Goal: Task Accomplishment & Management: Manage account settings

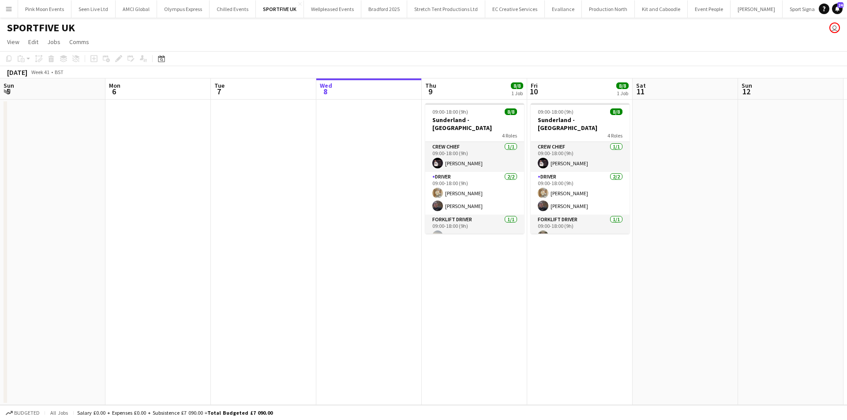
scroll to position [71, 0]
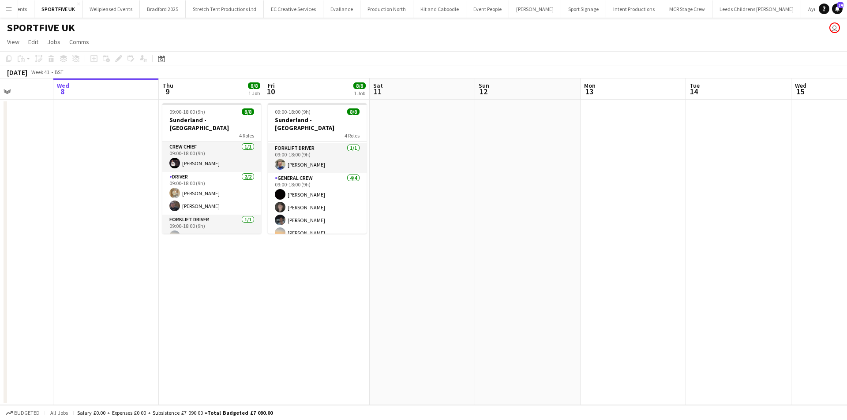
click at [11, 14] on button "Menu" at bounding box center [9, 9] width 18 height 18
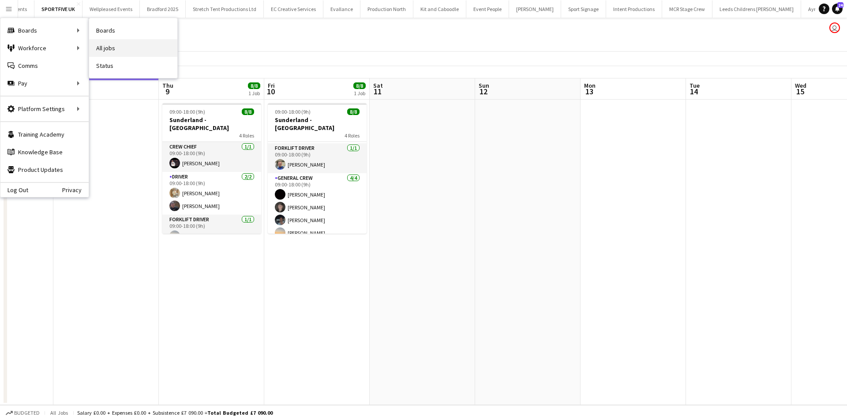
click at [109, 50] on link "All jobs" at bounding box center [133, 48] width 88 height 18
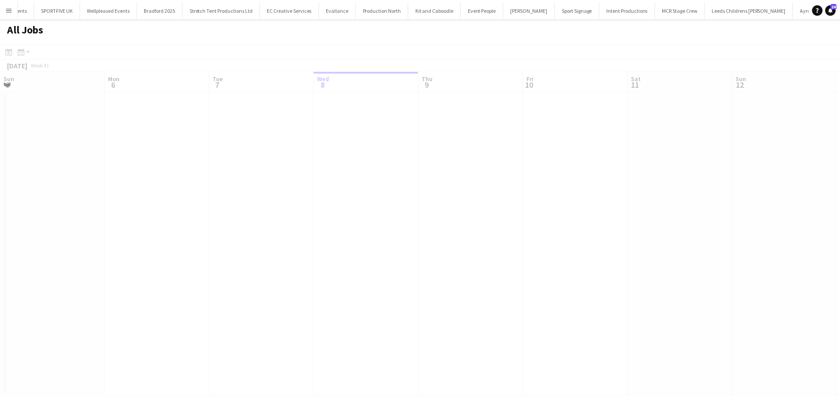
scroll to position [0, 211]
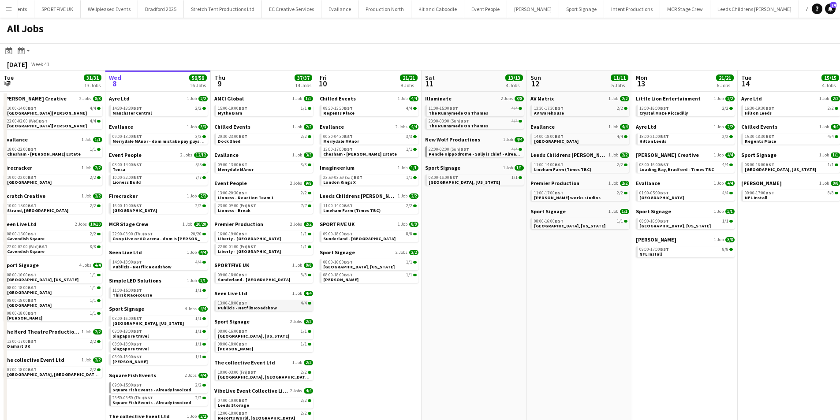
click at [247, 311] on app-brief-job-card "13:00-18:00 BST 4/4 Publicis - Netflix Roadshow" at bounding box center [263, 305] width 99 height 11
click at [248, 304] on div "13:00-18:00 BST 4/4" at bounding box center [265, 303] width 94 height 4
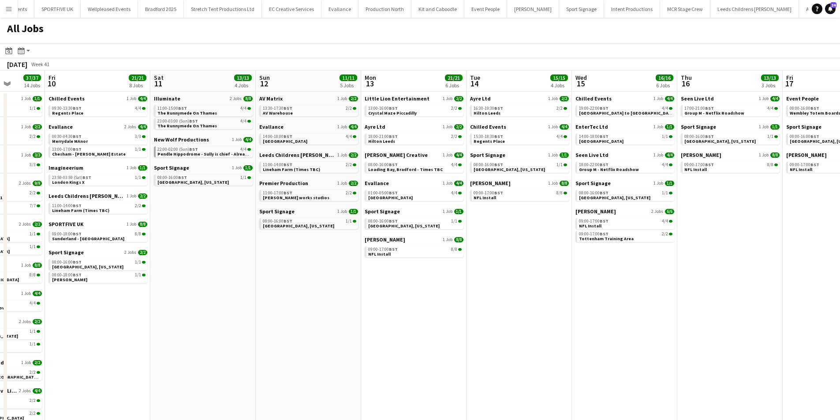
drag, startPoint x: 568, startPoint y: 342, endPoint x: 321, endPoint y: 322, distance: 247.8
click at [296, 325] on app-calendar-viewport "Tue 7 31/31 13 Jobs Wed 8 58/58 16 Jobs Thu 9 37/37 14 Jobs Fri 10 21/21 8 Jobs…" at bounding box center [420, 280] width 840 height 419
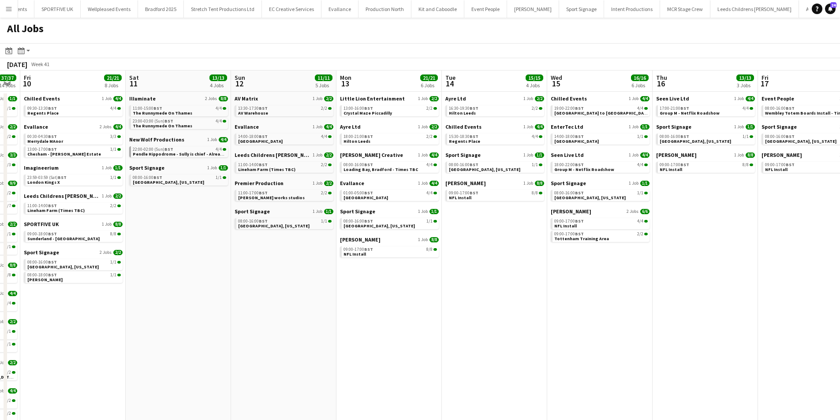
click at [576, 336] on app-calendar-viewport "Tue 7 31/31 13 Jobs Wed 8 58/58 16 Jobs Thu 9 37/37 14 Jobs Fri 10 21/21 8 Jobs…" at bounding box center [420, 280] width 840 height 419
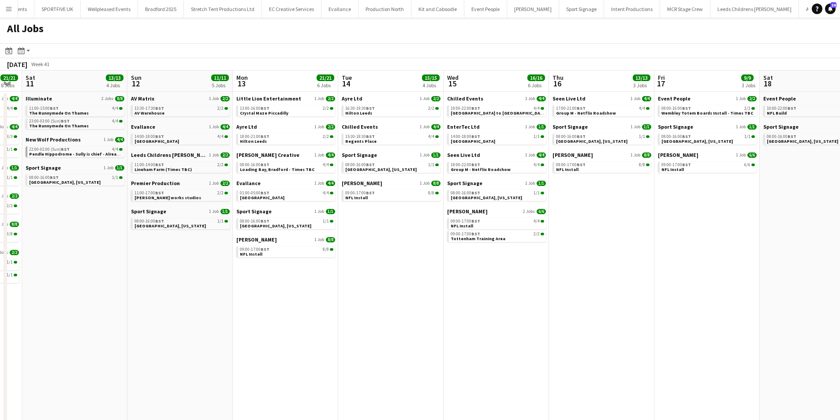
click at [196, 317] on app-all-jobs "All Jobs Date picker OCT 2025 OCT 2025 Monday M Tuesday T Wednesday W Thursday …" at bounding box center [420, 254] width 840 height 472
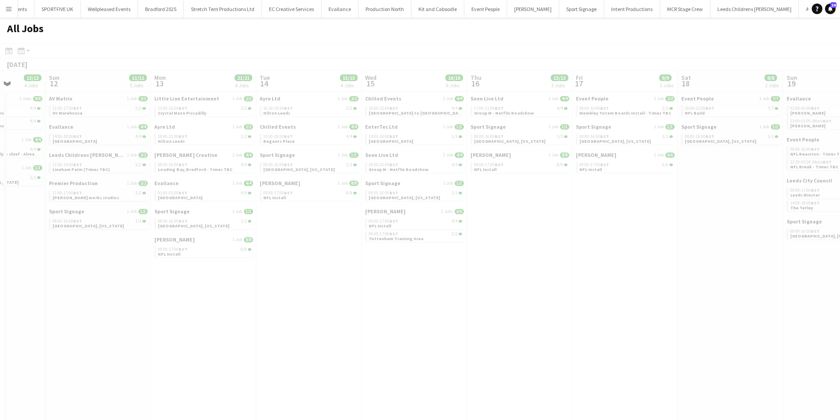
click at [186, 315] on app-all-jobs "All Jobs Date picker OCT 2025 OCT 2025 Monday M Tuesday T Wednesday W Thursday …" at bounding box center [420, 254] width 840 height 472
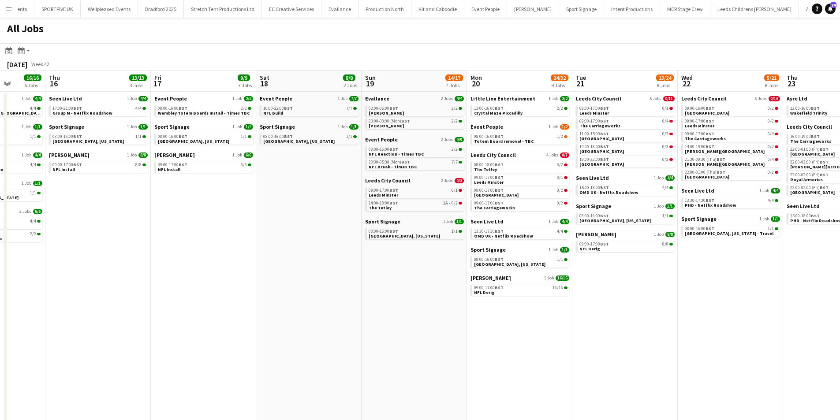
scroll to position [0, 292]
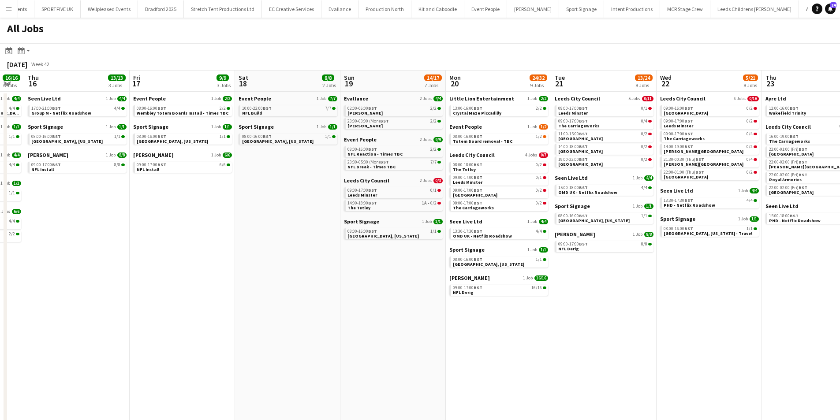
click at [198, 310] on app-all-jobs "All Jobs Date picker OCT 2025 OCT 2025 Monday M Tuesday T Wednesday W Thursday …" at bounding box center [420, 254] width 840 height 472
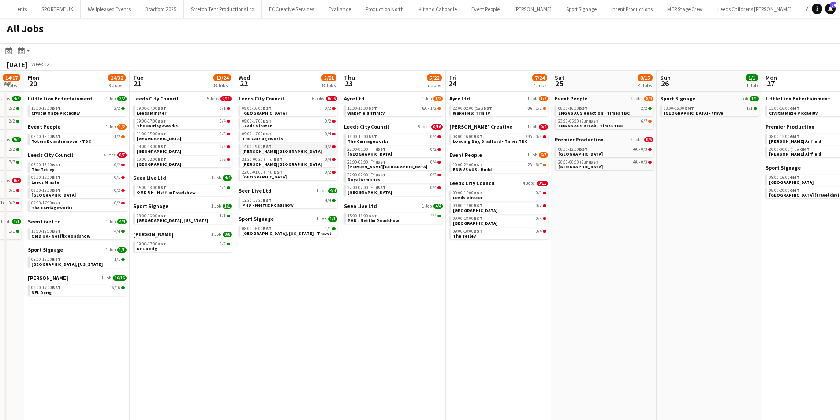
click at [283, 153] on link "14:00-19:00 BST 0/2 Mandela Gardens" at bounding box center [289, 149] width 94 height 10
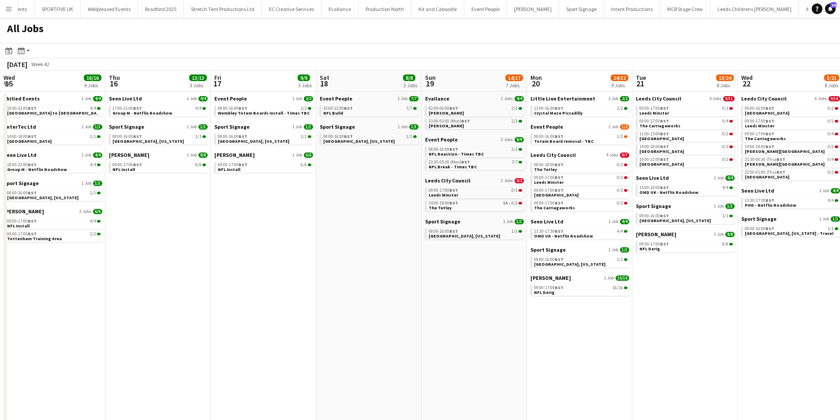
click at [840, 314] on html "Menu Boards Boards Boards All jobs Status Workforce Workforce My Workforce Recr…" at bounding box center [420, 244] width 840 height 489
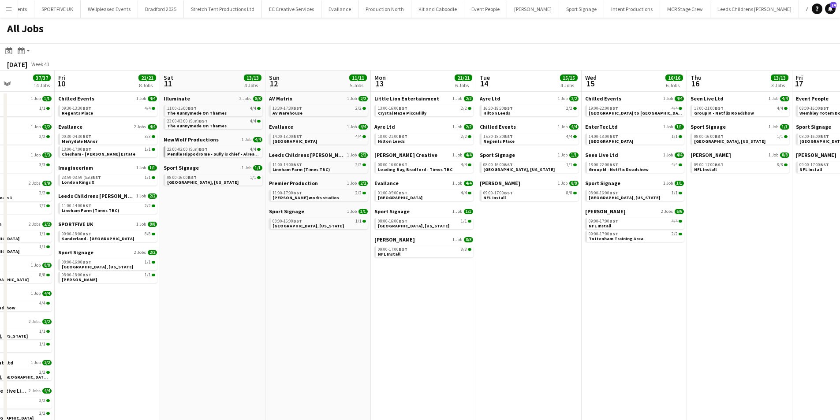
drag, startPoint x: 64, startPoint y: 340, endPoint x: 645, endPoint y: 334, distance: 581.9
click at [645, 334] on app-calendar-viewport "Thu 9 37/37 14 Jobs Fri 10 21/21 8 Jobs Sat 11 13/13 4 Jobs Sun 12 11/11 5 Jobs…" at bounding box center [420, 280] width 840 height 419
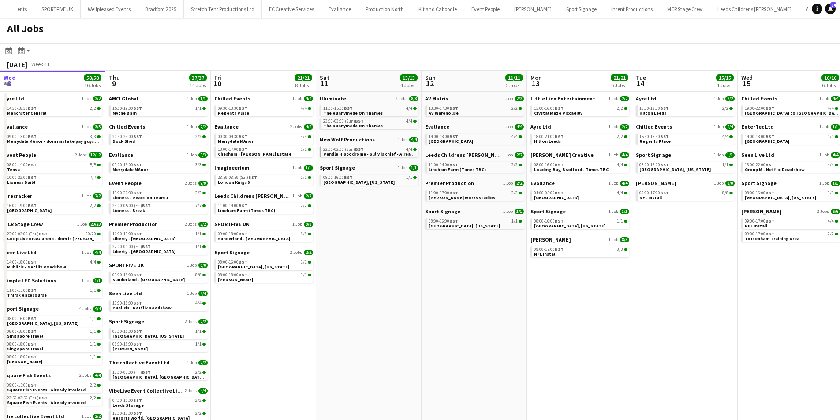
click at [435, 334] on app-calendar-viewport "Mon 6 26/27 12 Jobs Tue 7 31/31 13 Jobs Wed 8 58/58 16 Jobs Thu 9 37/37 14 Jobs…" at bounding box center [420, 280] width 840 height 419
click at [373, 110] on span "The Runnymede On Thames" at bounding box center [353, 113] width 60 height 6
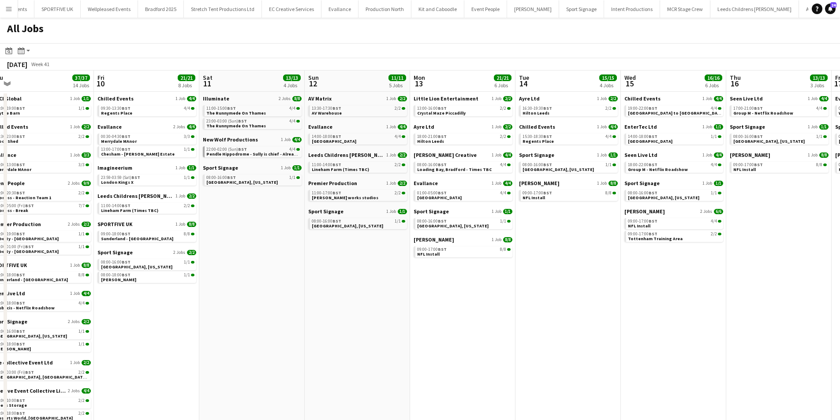
drag, startPoint x: 506, startPoint y: 306, endPoint x: 389, endPoint y: 300, distance: 117.5
click at [389, 300] on app-calendar-viewport "Mon 6 26/27 12 Jobs Tue 7 31/31 13 Jobs Wed 8 58/58 16 Jobs Thu 9 37/37 14 Jobs…" at bounding box center [420, 280] width 840 height 419
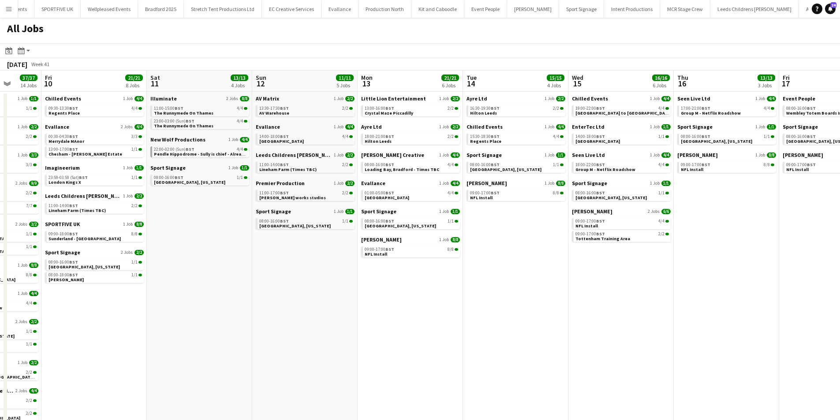
drag, startPoint x: 520, startPoint y: 294, endPoint x: 278, endPoint y: 299, distance: 241.4
click at [257, 299] on app-calendar-viewport "Mon 6 26/27 12 Jobs Tue 7 31/31 13 Jobs Wed 8 58/58 16 Jobs Thu 9 37/37 14 Jobs…" at bounding box center [420, 280] width 840 height 419
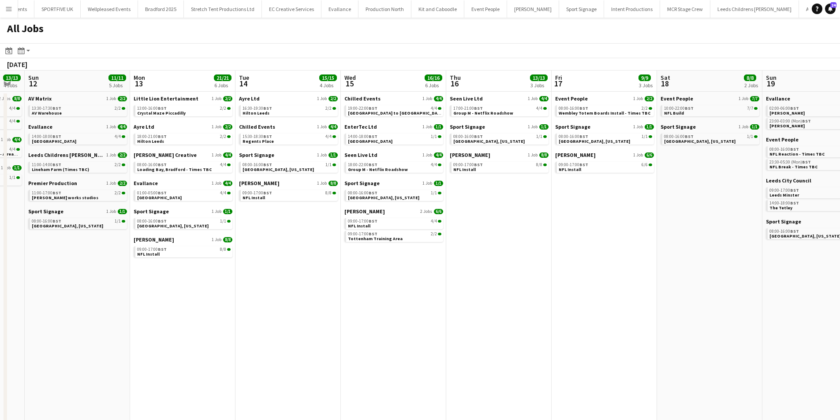
drag, startPoint x: 562, startPoint y: 304, endPoint x: 222, endPoint y: 304, distance: 339.2
click at [222, 304] on app-calendar-viewport "Wed 8 58/58 16 Jobs Thu 9 37/37 14 Jobs Fri 10 21/21 8 Jobs Sat 11 13/13 4 Jobs…" at bounding box center [420, 280] width 840 height 419
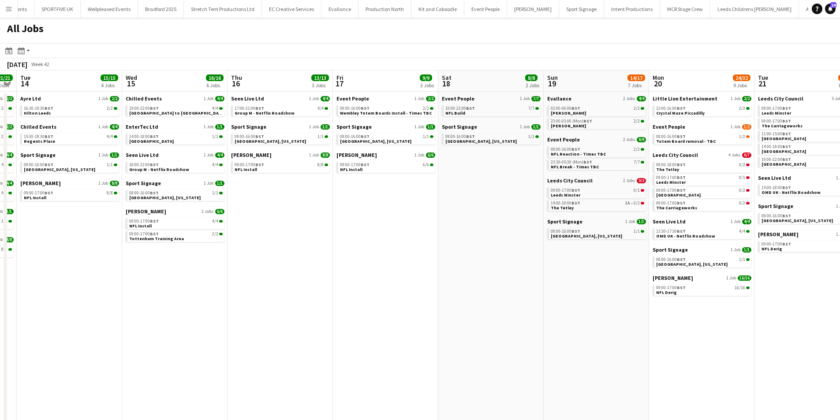
drag, startPoint x: 562, startPoint y: 302, endPoint x: 139, endPoint y: 302, distance: 423.5
click at [139, 302] on app-calendar-viewport "Sat 11 13/13 4 Jobs Sun 12 11/11 5 Jobs Mon 13 21/21 6 Jobs Tue 14 15/15 4 Jobs…" at bounding box center [420, 280] width 840 height 419
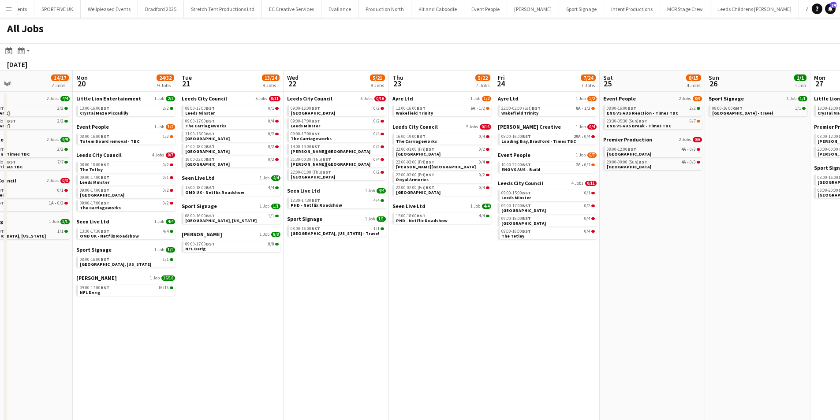
drag, startPoint x: 611, startPoint y: 330, endPoint x: 140, endPoint y: 324, distance: 471.2
click at [140, 324] on app-calendar-viewport "Thu 16 13/13 3 Jobs Fri 17 9/9 3 Jobs Sat 18 8/8 2 Jobs Sun 19 14/17 7 Jobs Mon…" at bounding box center [420, 280] width 840 height 419
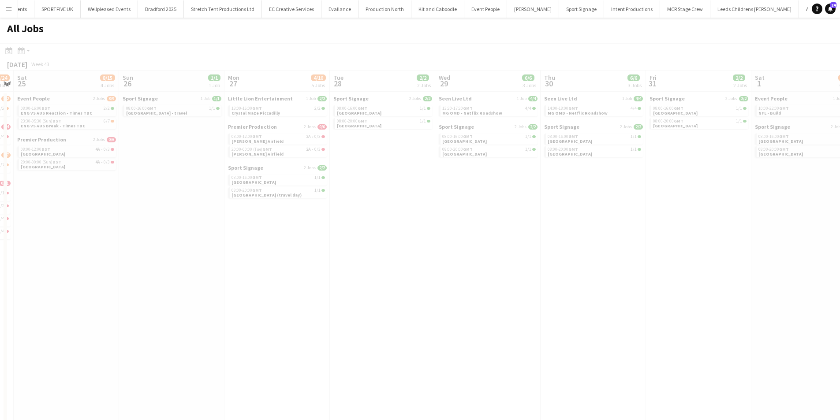
click at [270, 306] on app-calendar-viewport "Wed 22 5/21 8 Jobs Thu 23 5/22 7 Jobs Fri 24 7/24 7 Jobs Sat 25 8/15 4 Jobs Sun…" at bounding box center [420, 280] width 840 height 419
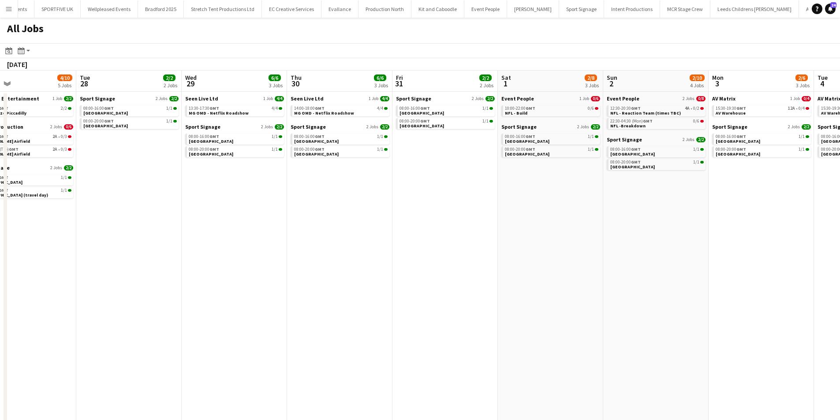
drag, startPoint x: 451, startPoint y: 300, endPoint x: 380, endPoint y: 300, distance: 71.0
click at [380, 300] on app-calendar-viewport "Fri 24 7/24 7 Jobs Sat 25 8/15 4 Jobs Sun 26 1/1 1 Job Mon 27 4/10 5 Jobs Tue 2…" at bounding box center [420, 280] width 840 height 419
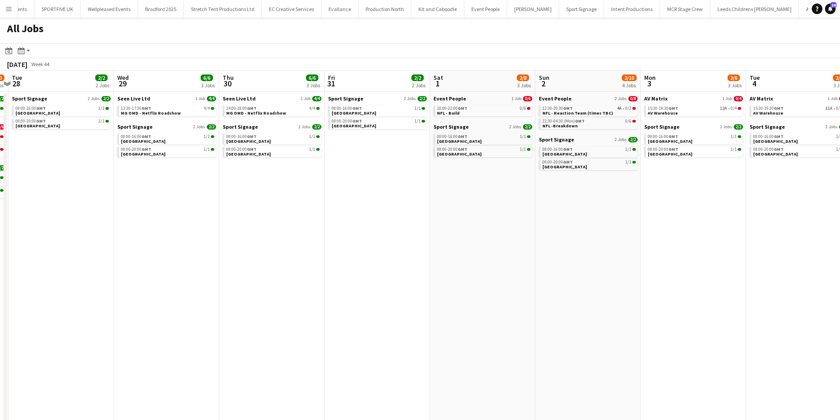
drag, startPoint x: 700, startPoint y: 274, endPoint x: 645, endPoint y: 259, distance: 56.5
click at [646, 259] on app-calendar-viewport "Sun 26 1/1 1 Job Mon 27 4/10 5 Jobs Tue 28 2/2 2 Jobs Wed 29 6/6 3 Jobs Thu 30 …" at bounding box center [420, 280] width 840 height 419
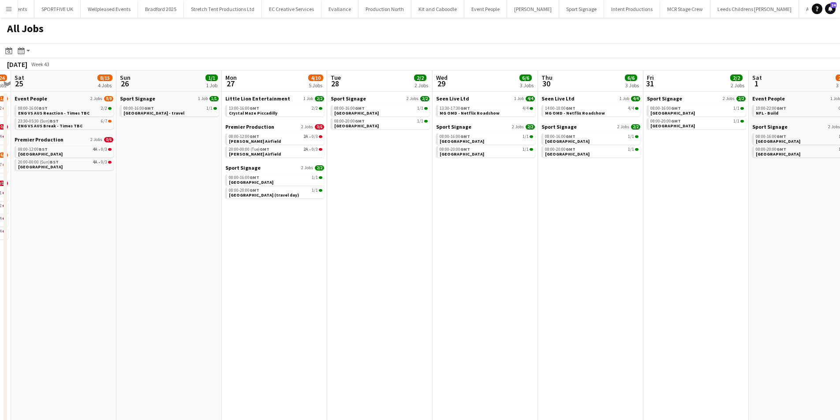
drag, startPoint x: 515, startPoint y: 282, endPoint x: 626, endPoint y: 281, distance: 111.6
click at [626, 281] on app-calendar-viewport "Thu 23 5/22 7 Jobs Fri 24 7/24 7 Jobs Sat 25 8/15 4 Jobs Sun 26 1/1 1 Job Mon 2…" at bounding box center [420, 280] width 840 height 419
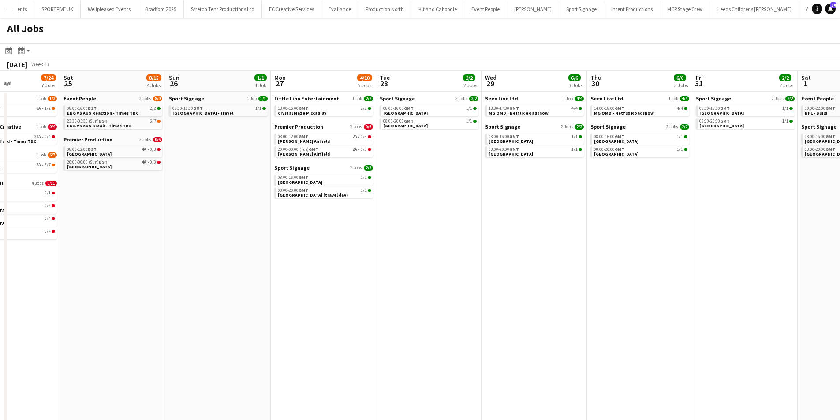
drag, startPoint x: 397, startPoint y: 315, endPoint x: 536, endPoint y: 296, distance: 139.3
click at [536, 296] on app-calendar-viewport "Wed 22 5/21 8 Jobs Thu 23 5/22 7 Jobs Fri 24 7/24 7 Jobs Sat 25 8/15 4 Jobs Sun…" at bounding box center [420, 280] width 840 height 419
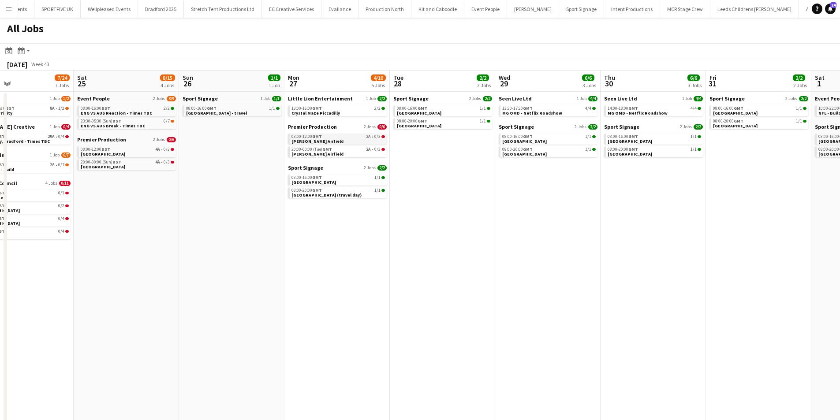
click at [308, 139] on span "Elvington Airfield" at bounding box center [318, 142] width 52 height 6
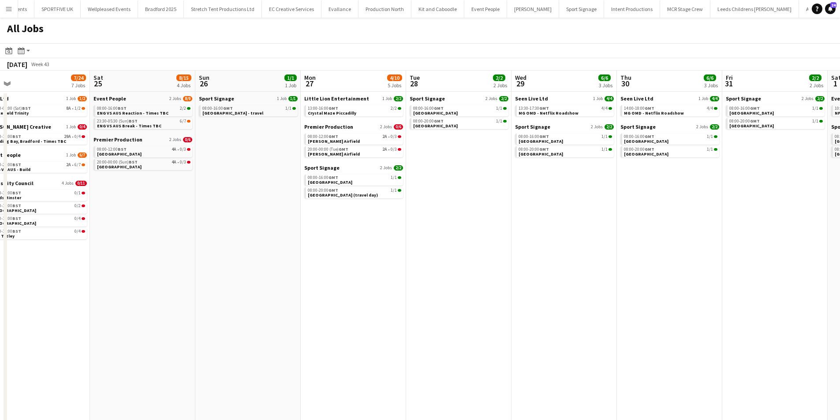
drag, startPoint x: 424, startPoint y: 284, endPoint x: 440, endPoint y: 283, distance: 16.3
click at [440, 283] on app-calendar-viewport "Wed 22 5/21 8 Jobs Thu 23 5/22 7 Jobs Fri 24 7/24 7 Jobs Sat 25 8/15 4 Jobs Sun…" at bounding box center [420, 280] width 840 height 419
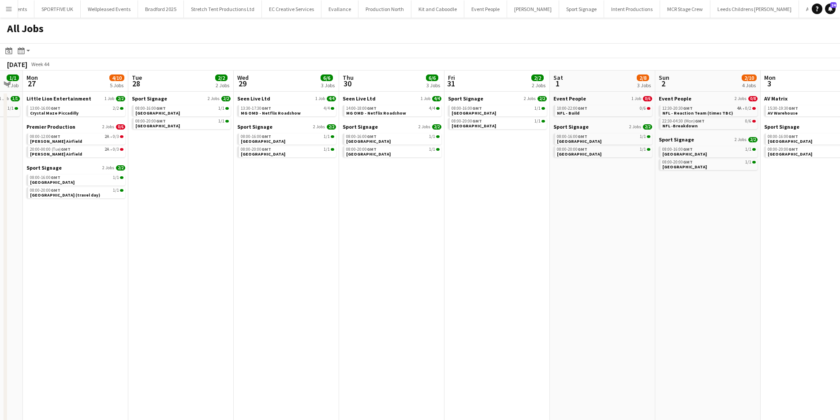
drag, startPoint x: 548, startPoint y: 290, endPoint x: 237, endPoint y: 285, distance: 310.6
click at [237, 285] on app-calendar-viewport "Fri 24 7/24 7 Jobs Sat 25 8/15 4 Jobs Sun 26 1/1 1 Job Mon 27 4/10 5 Jobs Tue 2…" at bounding box center [420, 280] width 840 height 419
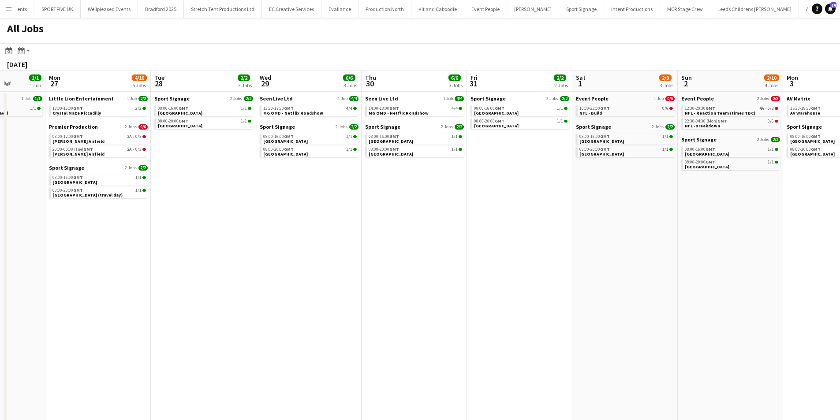
drag, startPoint x: 281, startPoint y: 290, endPoint x: 572, endPoint y: 293, distance: 290.7
click at [572, 293] on app-calendar-viewport "Fri 24 7/24 7 Jobs Sat 25 8/15 4 Jobs Sun 26 1/1 1 Job Mon 27 4/10 5 Jobs Tue 2…" at bounding box center [420, 280] width 840 height 419
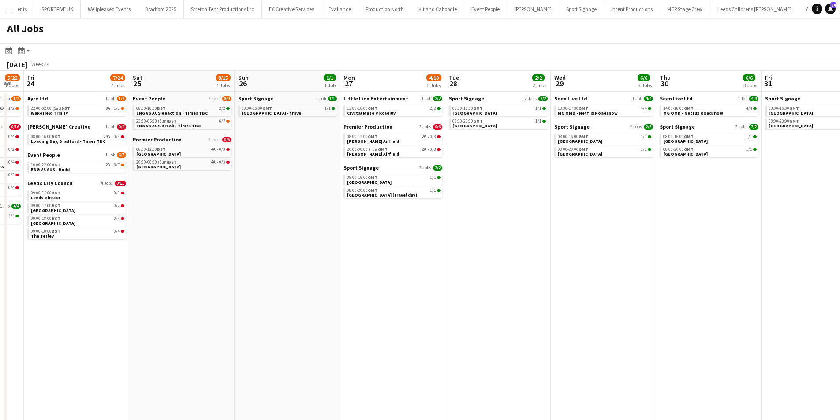
drag, startPoint x: 248, startPoint y: 303, endPoint x: 516, endPoint y: 298, distance: 268.3
click at [516, 298] on app-calendar-viewport "Wed 22 5/21 8 Jobs Thu 23 5/22 7 Jobs Fri 24 7/24 7 Jobs Sat 25 8/15 4 Jobs Sun…" at bounding box center [420, 280] width 840 height 419
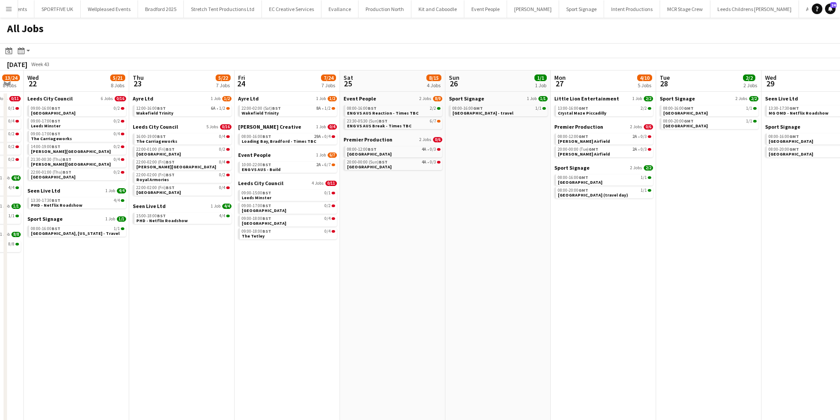
scroll to position [0, 187]
click at [386, 159] on app-calendar-brief-board "Premier Production 2 Jobs 0/6 08:00-12:00 BST 4A • 0/3 Cheshire County Showgrou…" at bounding box center [393, 153] width 99 height 34
click at [386, 167] on span "Cheshire County Showground" at bounding box center [370, 167] width 45 height 6
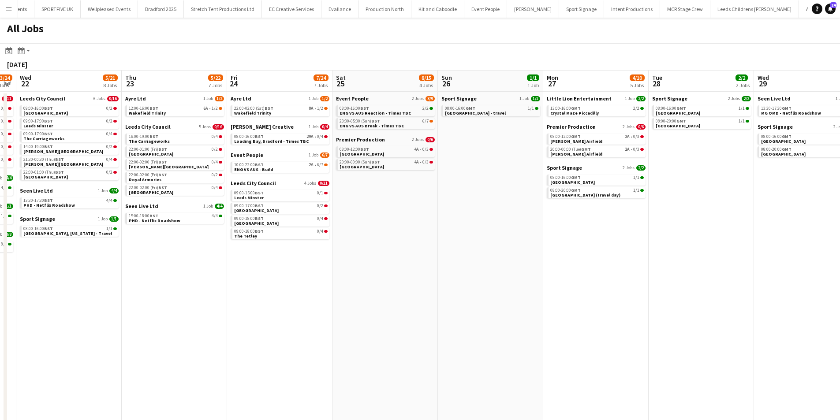
drag, startPoint x: 349, startPoint y: 323, endPoint x: 552, endPoint y: 316, distance: 203.1
click at [552, 316] on app-calendar-viewport "Mon 20 24/32 9 Jobs Tue 21 13/24 8 Jobs Wed 22 5/21 8 Jobs Thu 23 5/22 7 Jobs F…" at bounding box center [420, 280] width 840 height 419
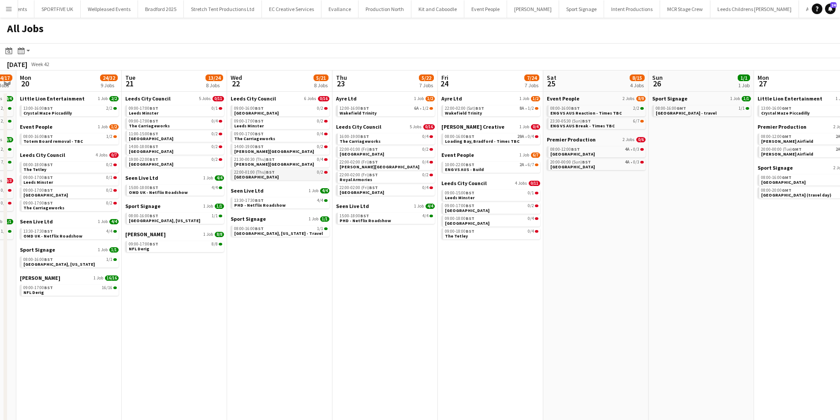
click at [275, 176] on span "[GEOGRAPHIC_DATA]" at bounding box center [256, 177] width 45 height 6
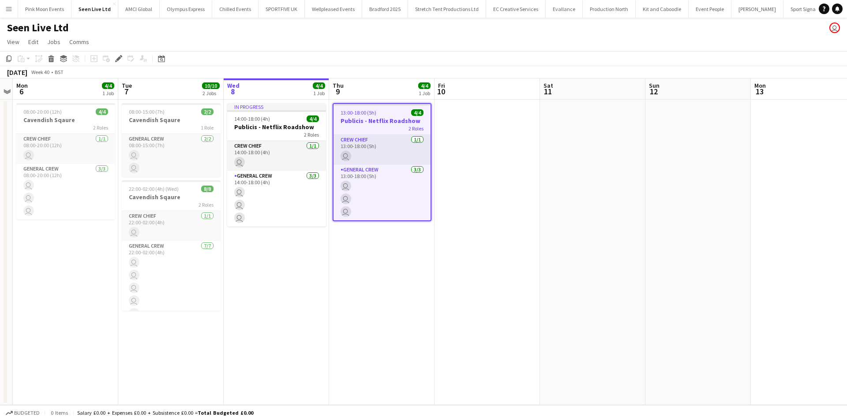
scroll to position [0, 304]
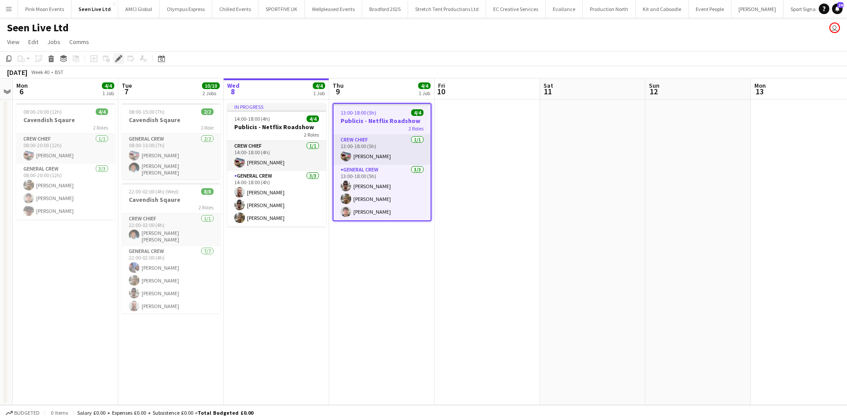
click at [116, 58] on icon "Edit" at bounding box center [118, 58] width 7 height 7
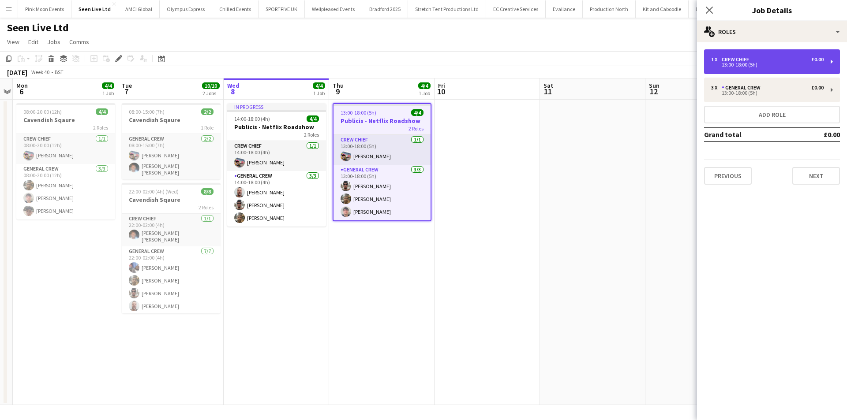
click at [739, 64] on div "13:00-18:00 (5h)" at bounding box center [767, 65] width 112 height 4
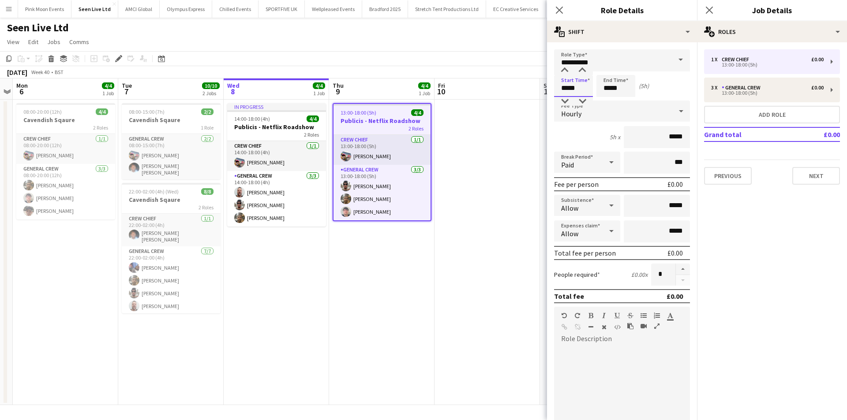
click at [573, 92] on input "*****" at bounding box center [573, 86] width 39 height 22
type input "*****"
click at [566, 99] on div at bounding box center [565, 101] width 18 height 9
click at [624, 85] on input "*****" at bounding box center [615, 86] width 39 height 22
type input "*****"
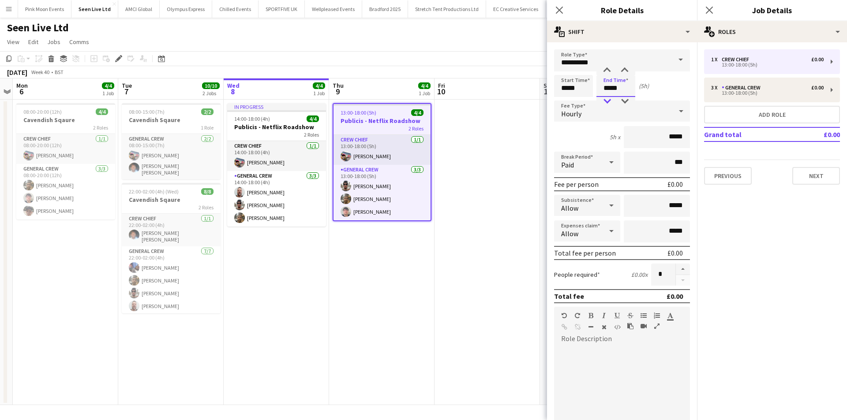
click at [603, 102] on div at bounding box center [607, 101] width 18 height 9
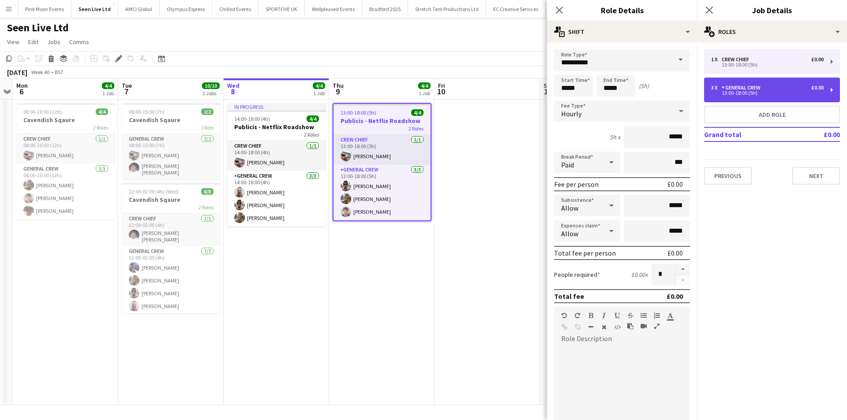
click at [806, 94] on div "13:00-18:00 (5h)" at bounding box center [767, 93] width 112 height 4
type input "**********"
type input "*****"
type input "*"
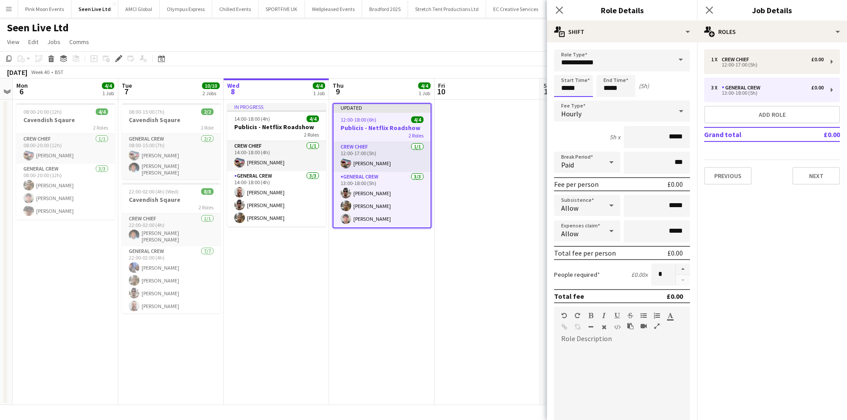
click at [589, 86] on input "*****" at bounding box center [573, 86] width 39 height 22
click at [570, 97] on input "*****" at bounding box center [573, 86] width 39 height 22
type input "*****"
click at [567, 98] on div at bounding box center [565, 101] width 18 height 9
click at [616, 81] on input "*****" at bounding box center [615, 86] width 39 height 22
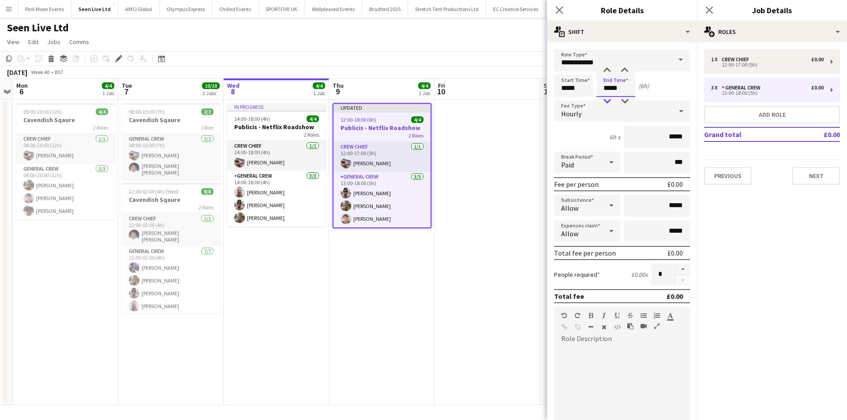
type input "*****"
click at [607, 97] on div at bounding box center [607, 101] width 18 height 9
click at [557, 11] on icon "Close pop-in" at bounding box center [559, 10] width 8 height 8
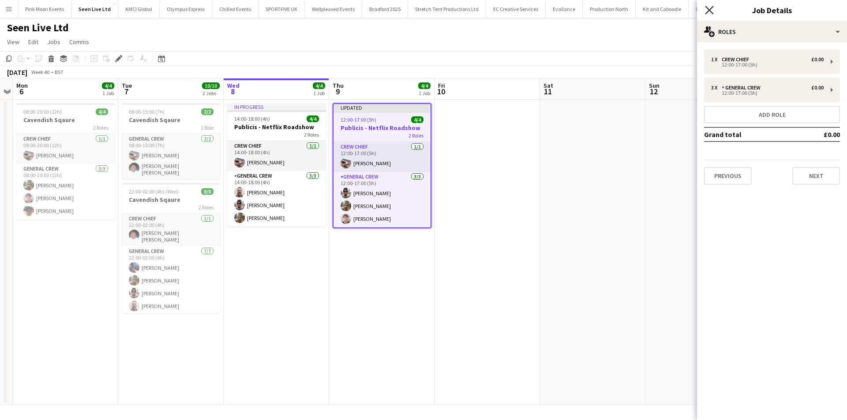
click at [706, 7] on icon at bounding box center [709, 10] width 8 height 8
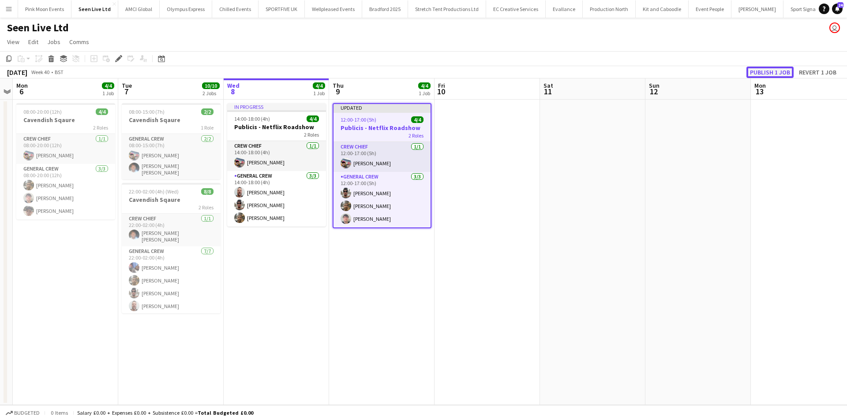
click at [774, 71] on button "Publish 1 job" at bounding box center [769, 72] width 47 height 11
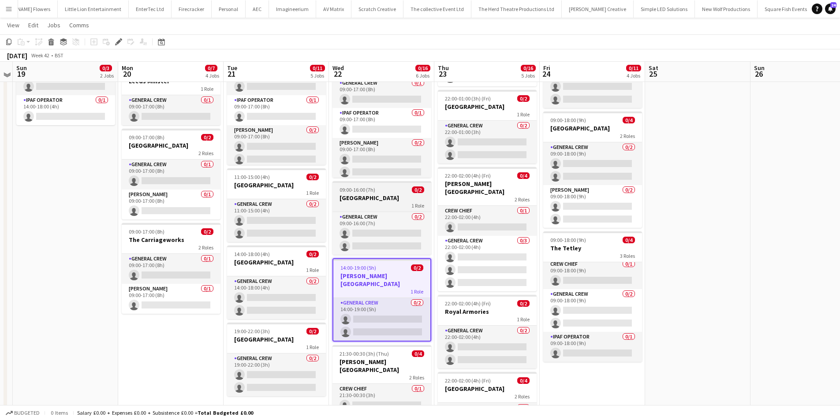
scroll to position [88, 0]
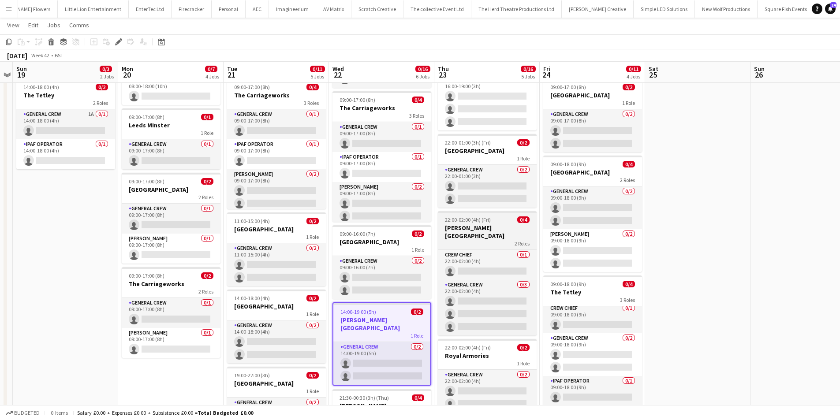
click at [497, 240] on div "2 Roles" at bounding box center [487, 243] width 99 height 7
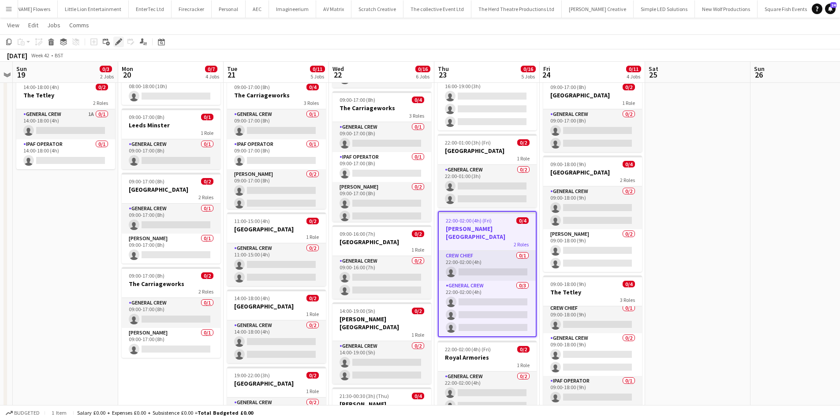
click at [119, 44] on icon "Edit" at bounding box center [118, 41] width 7 height 7
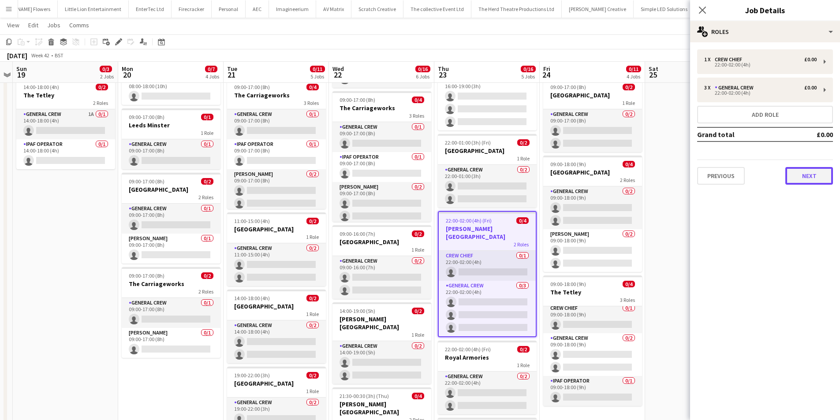
click at [808, 181] on button "Next" at bounding box center [810, 176] width 48 height 18
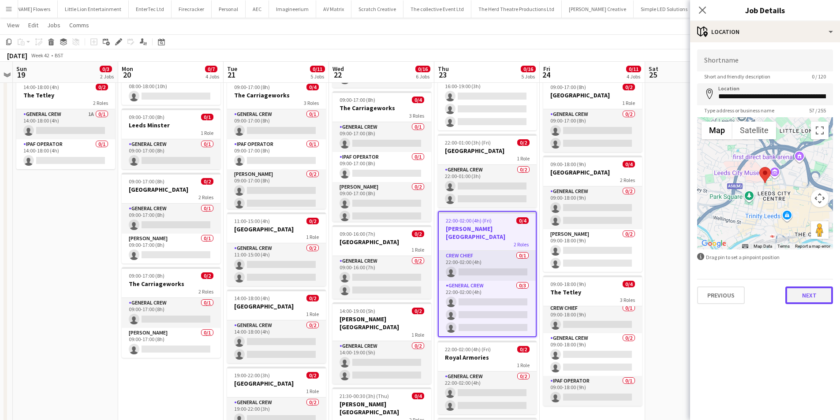
click at [808, 290] on button "Next" at bounding box center [810, 296] width 48 height 18
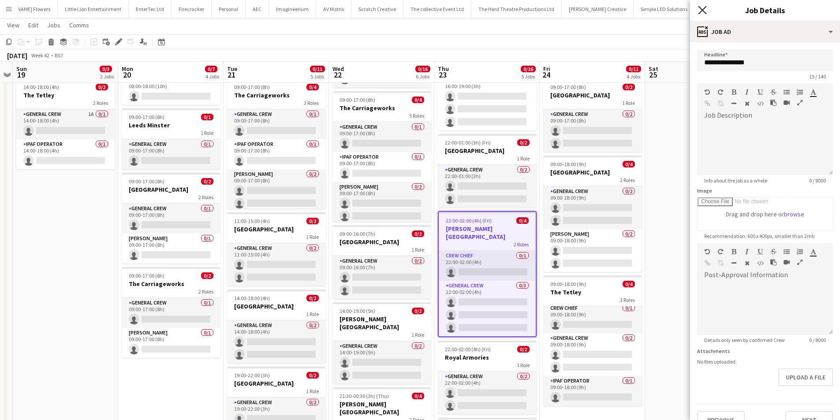
click at [700, 11] on icon "Close pop-in" at bounding box center [702, 10] width 8 height 8
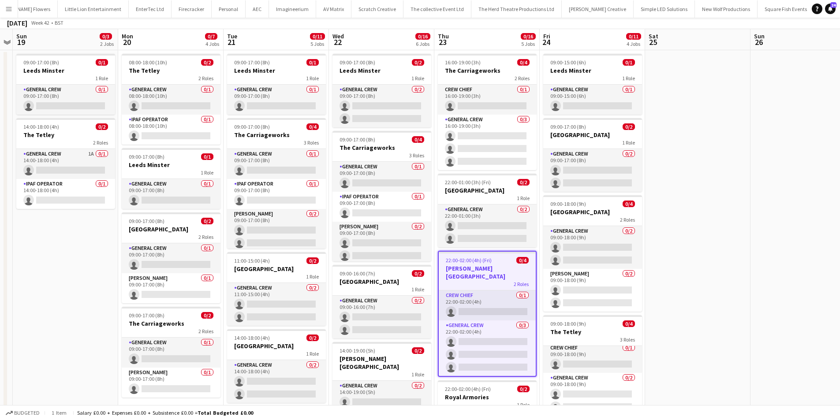
scroll to position [0, 0]
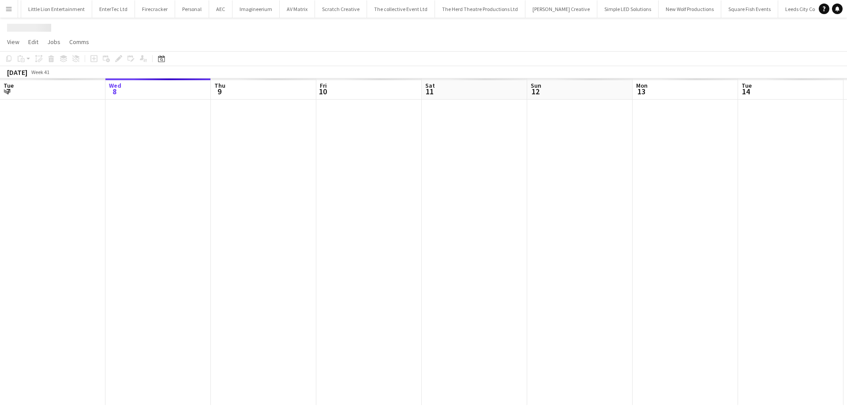
scroll to position [0, 304]
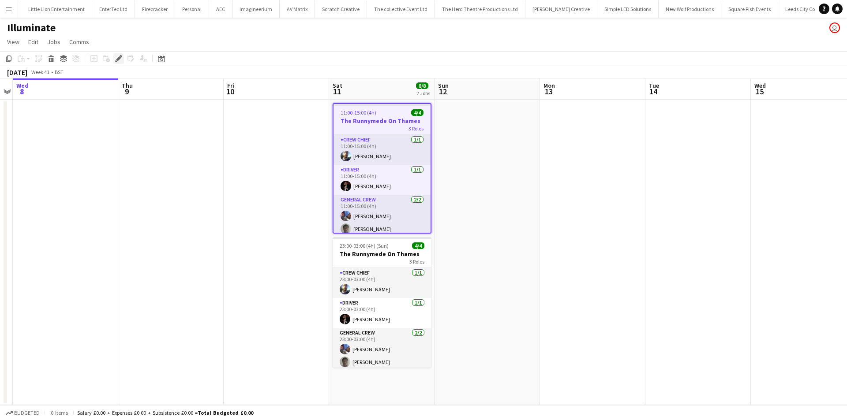
click at [116, 62] on icon at bounding box center [116, 61] width 2 height 2
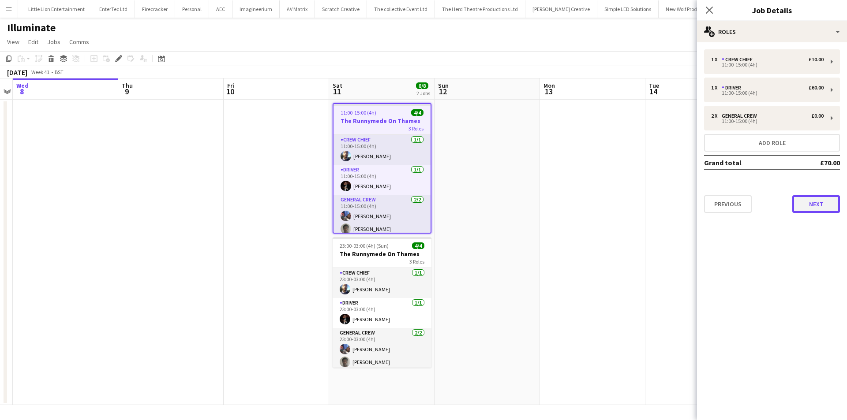
click at [805, 207] on button "Next" at bounding box center [816, 204] width 48 height 18
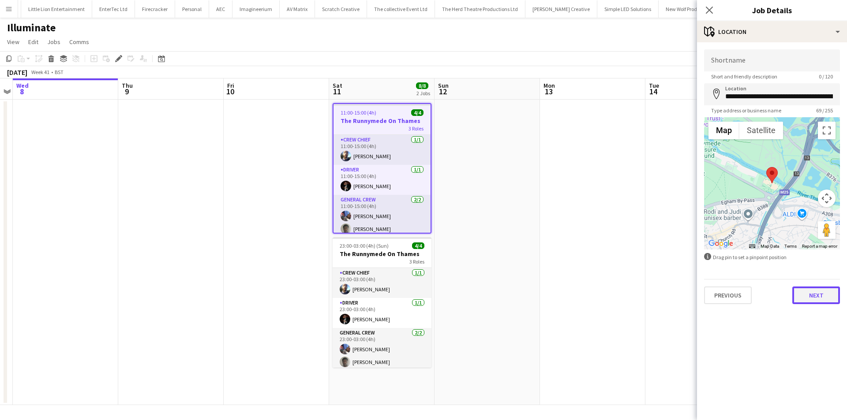
click at [802, 301] on button "Next" at bounding box center [816, 296] width 48 height 18
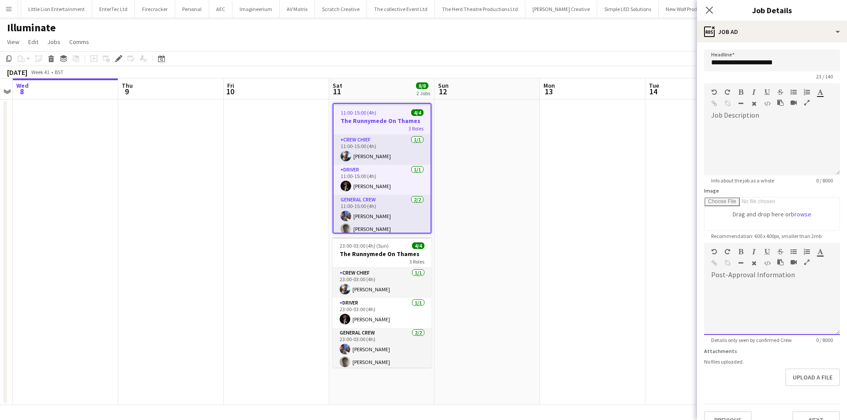
click at [741, 284] on div at bounding box center [772, 308] width 136 height 53
drag, startPoint x: 776, startPoint y: 297, endPoint x: 652, endPoint y: 255, distance: 130.4
click at [652, 255] on body "Menu Boards Boards Boards All jobs Status Workforce Workforce My Workforce Recr…" at bounding box center [423, 210] width 847 height 420
copy div "**********"
click at [644, 257] on app-date-cell at bounding box center [592, 253] width 105 height 306
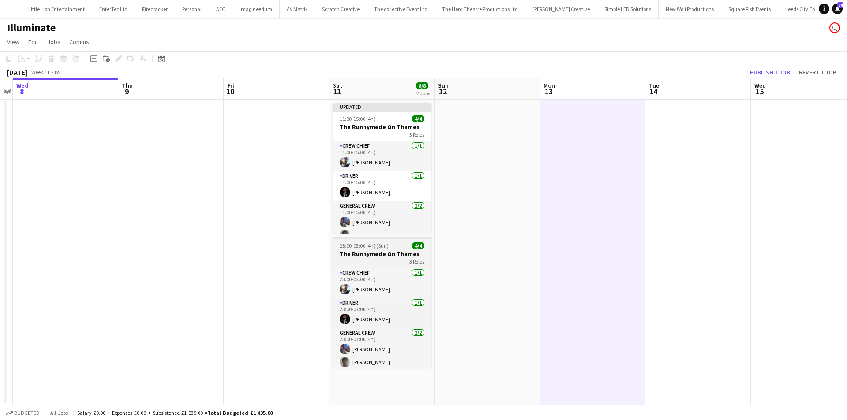
click at [397, 247] on div "23:00-03:00 (4h) (Sun) 4/4" at bounding box center [382, 246] width 99 height 7
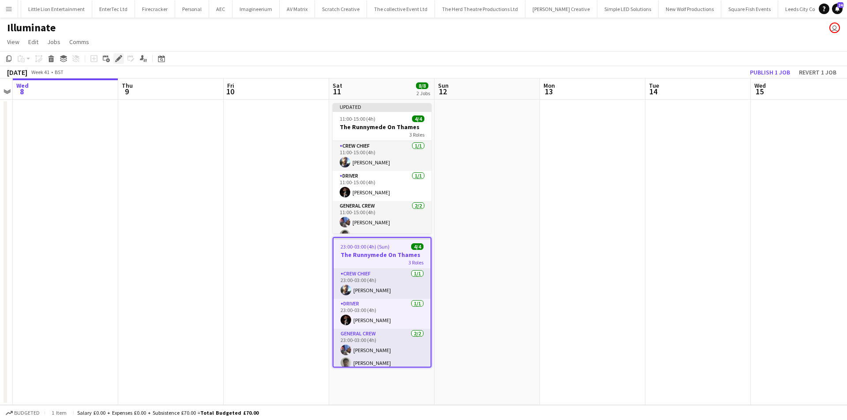
click at [120, 58] on icon at bounding box center [118, 58] width 5 height 5
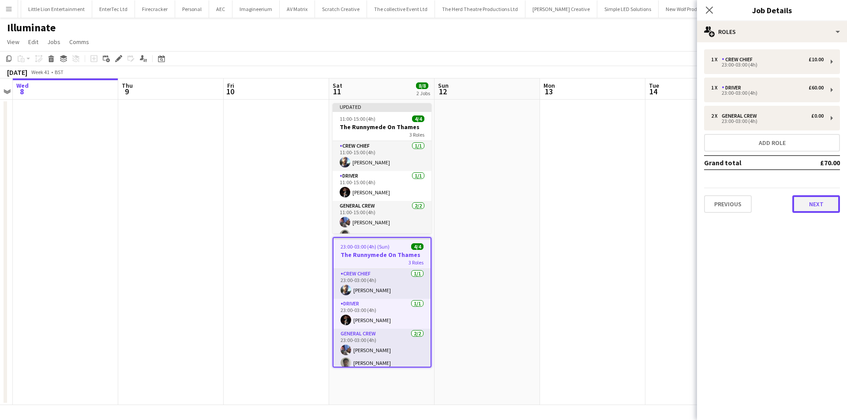
click at [821, 199] on button "Next" at bounding box center [816, 204] width 48 height 18
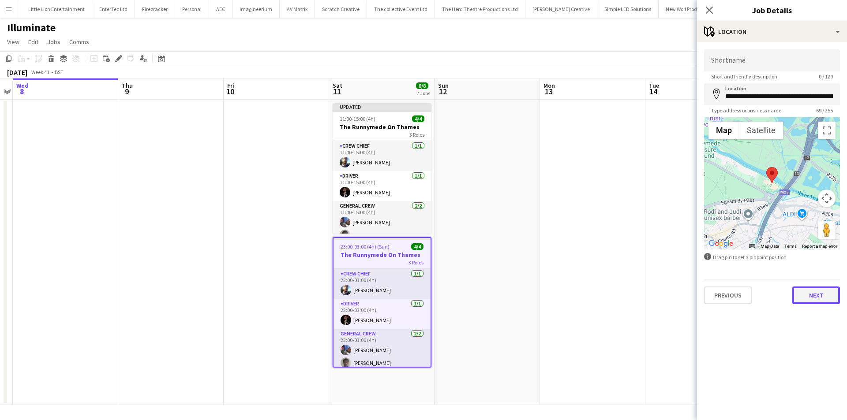
click at [798, 300] on button "Next" at bounding box center [816, 296] width 48 height 18
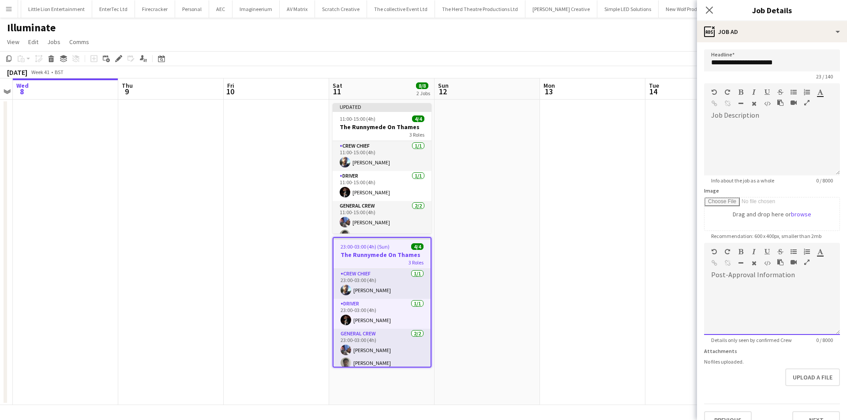
click at [765, 327] on div at bounding box center [772, 308] width 136 height 53
paste div
click at [633, 308] on app-date-cell at bounding box center [592, 253] width 105 height 306
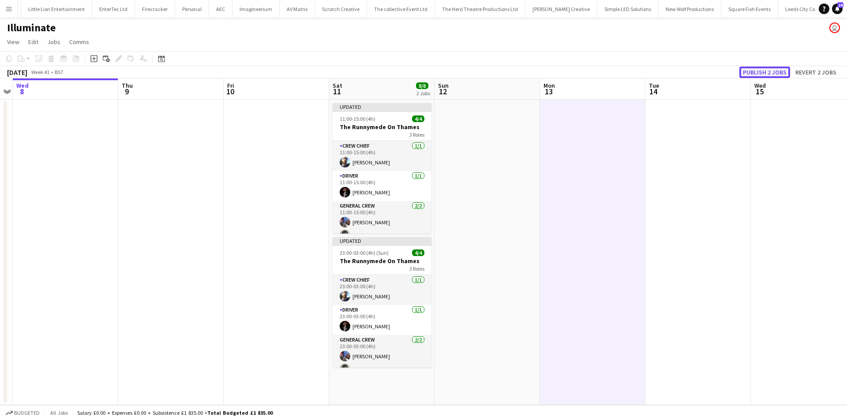
click at [756, 74] on button "Publish 2 jobs" at bounding box center [764, 72] width 51 height 11
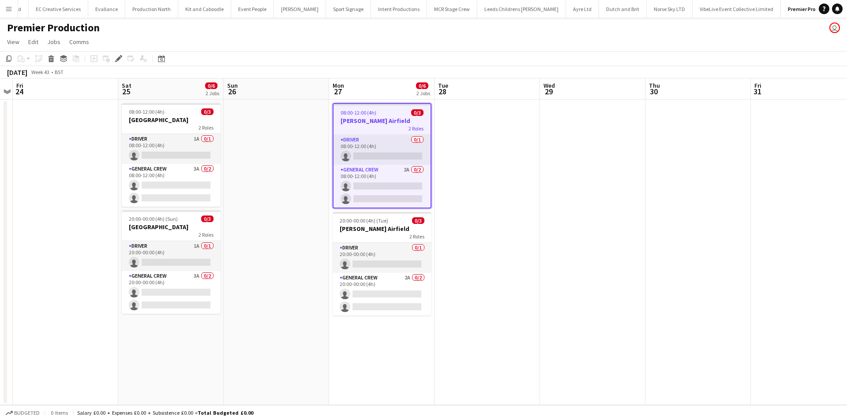
scroll to position [0, 459]
click at [119, 56] on icon "Edit" at bounding box center [118, 58] width 7 height 7
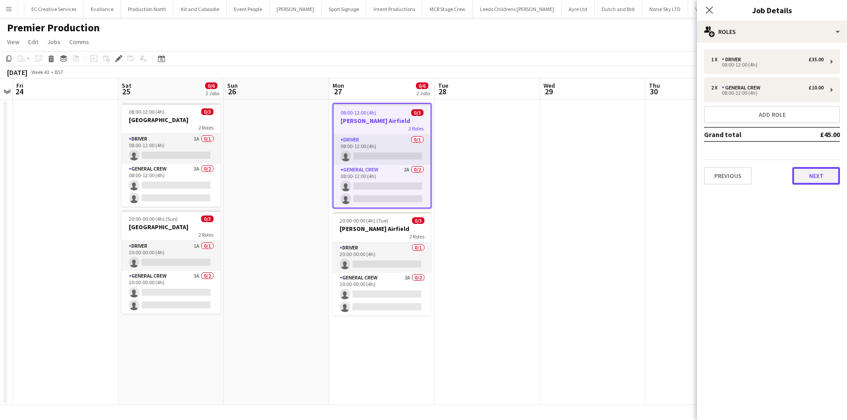
click at [798, 182] on button "Next" at bounding box center [816, 176] width 48 height 18
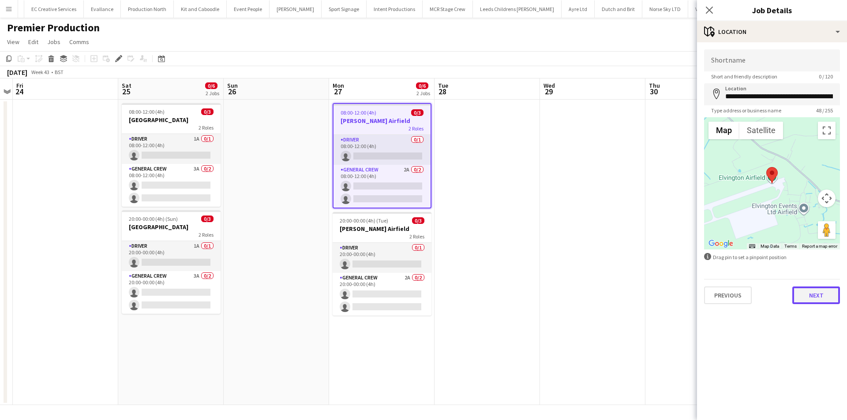
click at [800, 292] on button "Next" at bounding box center [816, 296] width 48 height 18
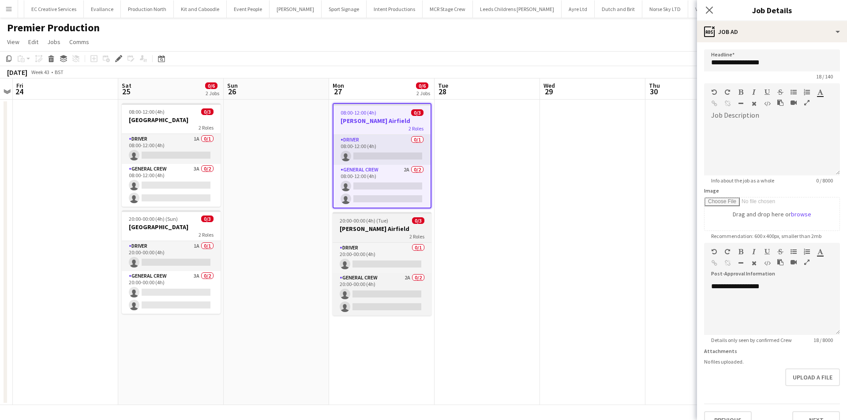
click at [364, 231] on h3 "[PERSON_NAME] Airfield" at bounding box center [382, 229] width 99 height 8
type input "**********"
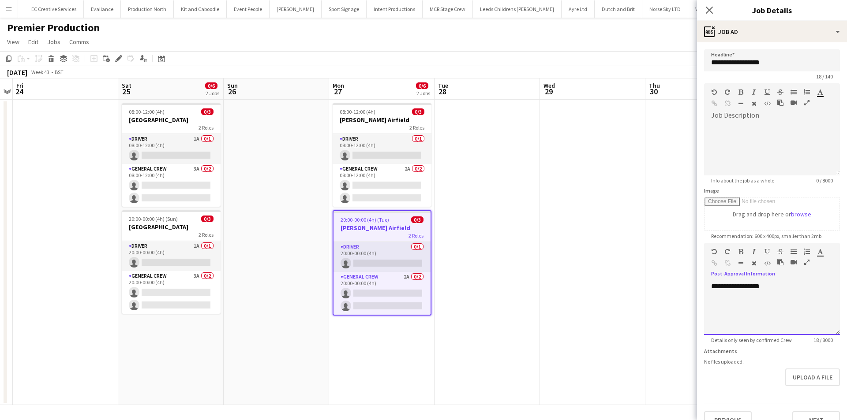
click at [712, 296] on div "**********" at bounding box center [772, 308] width 136 height 53
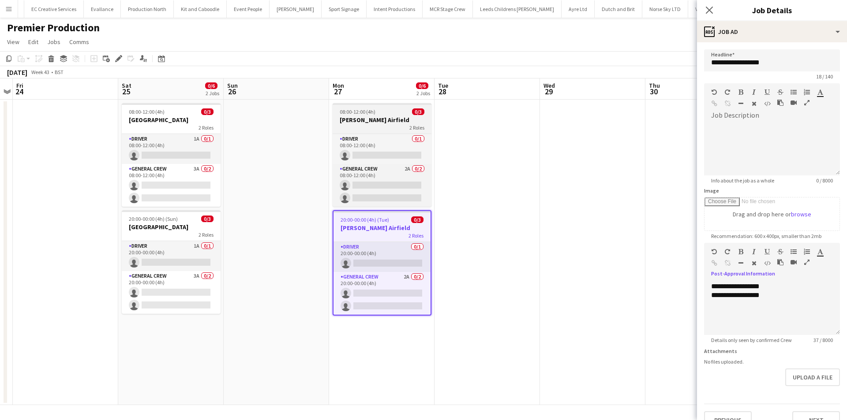
click at [346, 115] on span "08:00-12:00 (4h)" at bounding box center [358, 112] width 36 height 7
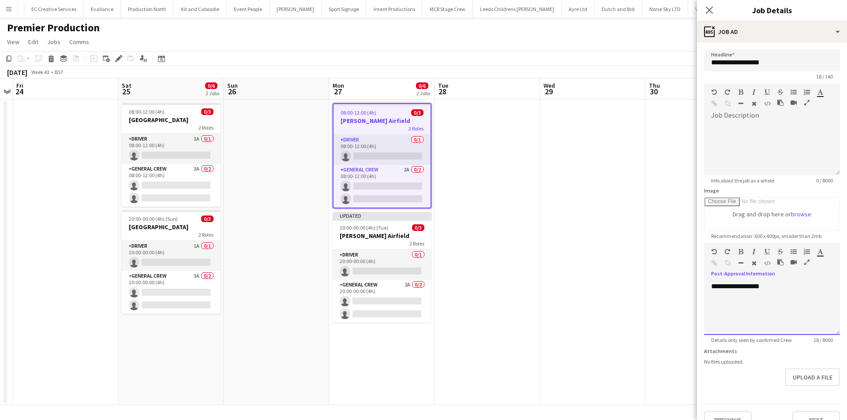
click at [713, 288] on span "**********" at bounding box center [735, 286] width 49 height 7
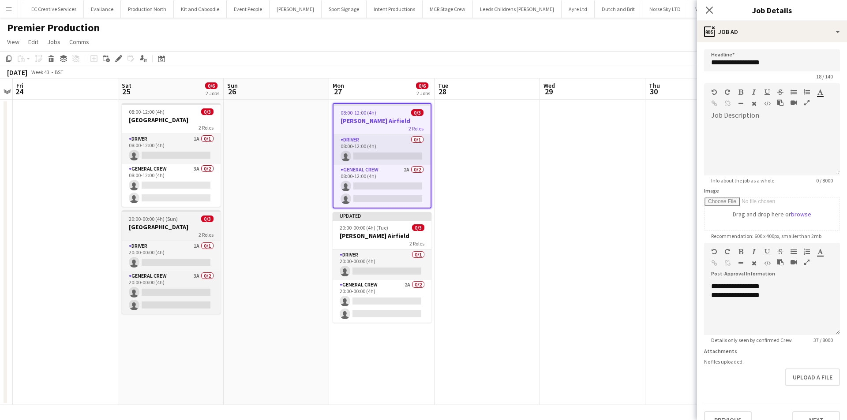
click at [170, 227] on h3 "Cheshire County Showground" at bounding box center [171, 227] width 99 height 8
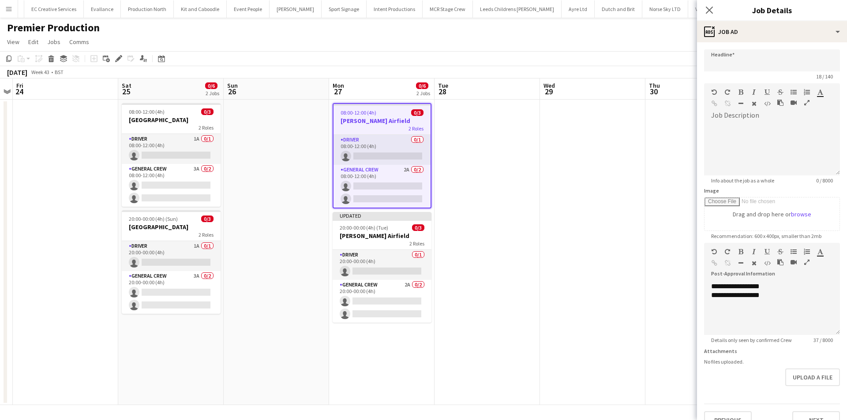
type input "**********"
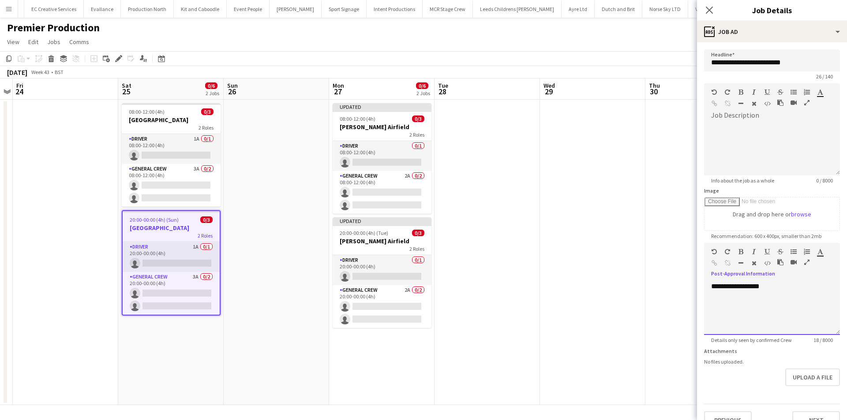
click at [711, 285] on div "**********" at bounding box center [772, 308] width 136 height 53
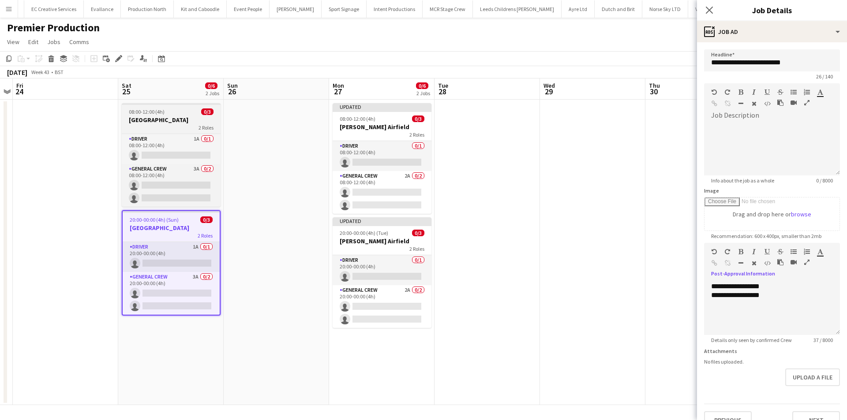
click at [165, 127] on div "2 Roles" at bounding box center [171, 127] width 99 height 7
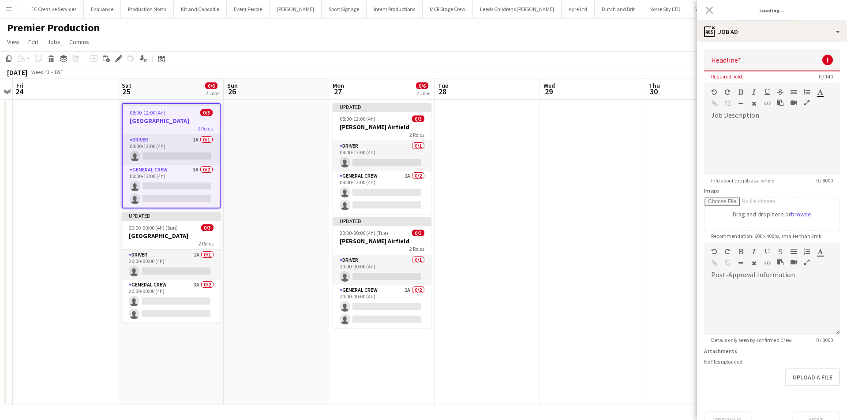
type input "**********"
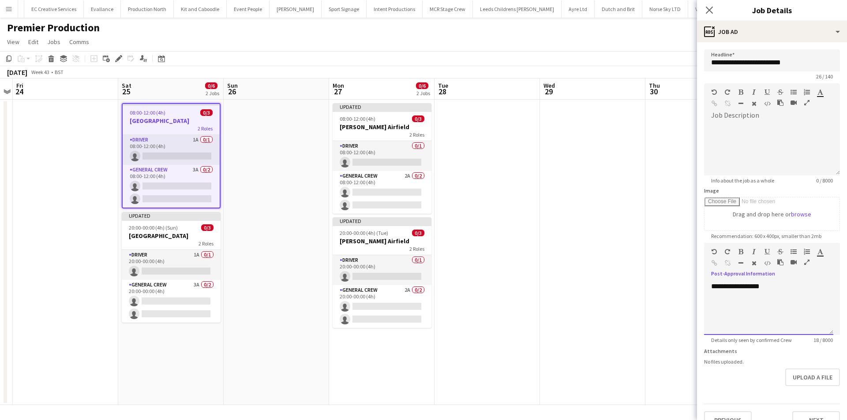
click at [711, 283] on div "**********" at bounding box center [768, 308] width 129 height 53
click at [712, 12] on icon at bounding box center [709, 10] width 8 height 8
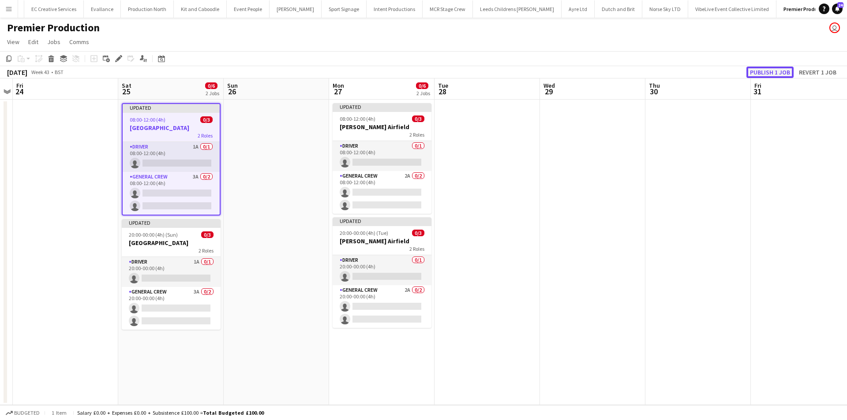
click at [762, 76] on button "Publish 1 job" at bounding box center [769, 72] width 47 height 11
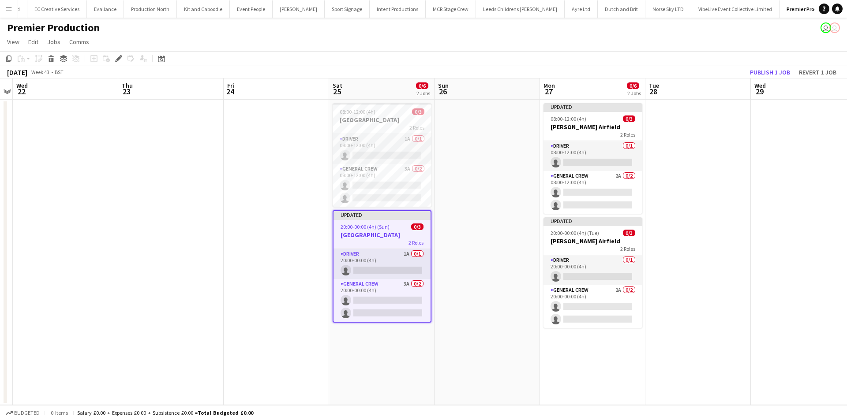
scroll to position [0, 459]
click at [764, 73] on button "Publish 1 job" at bounding box center [769, 72] width 47 height 11
